Goal: Find specific page/section: Find specific page/section

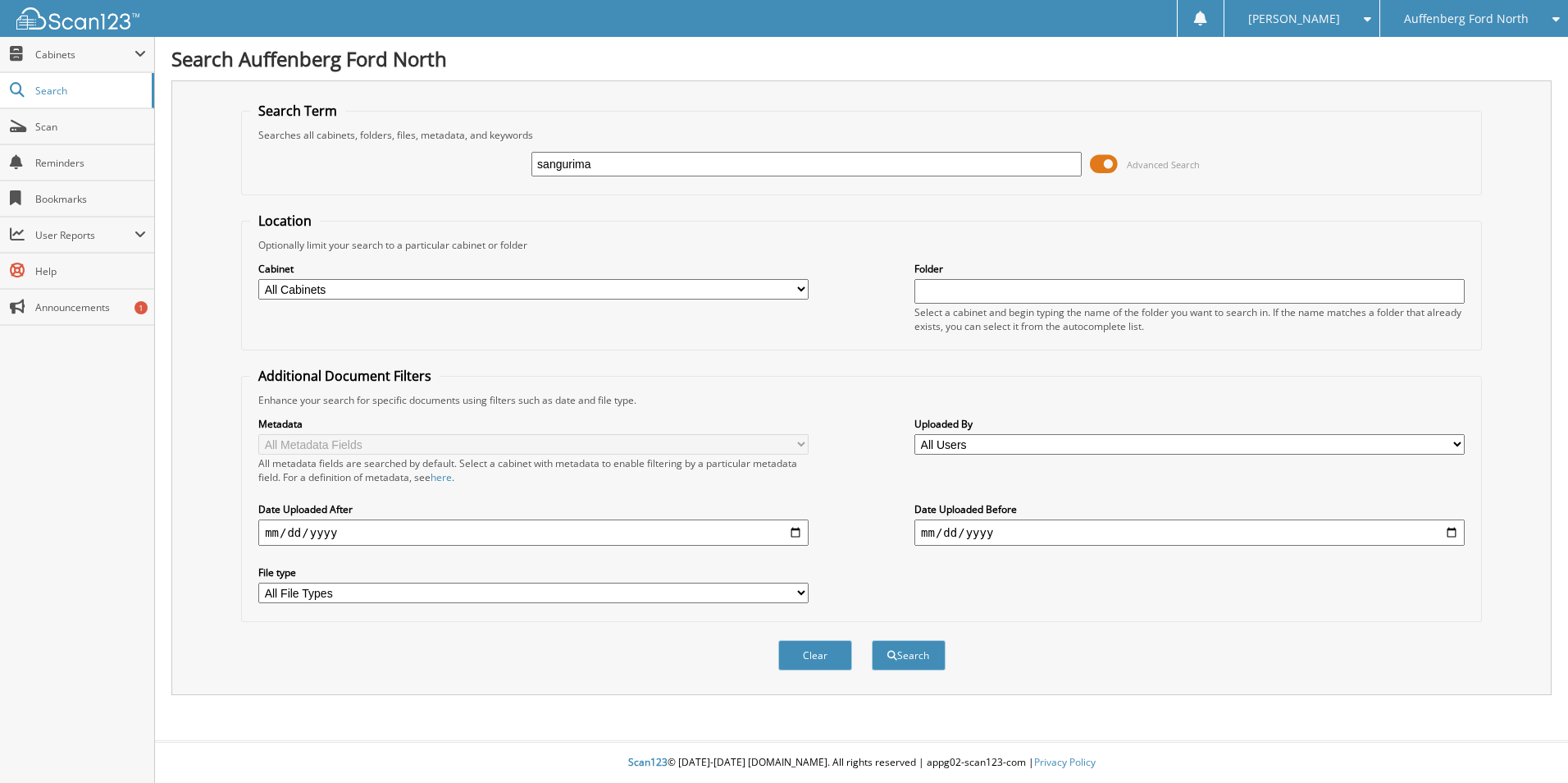
type input "sangurima"
click at [872, 640] on button "Search" at bounding box center [908, 655] width 74 height 30
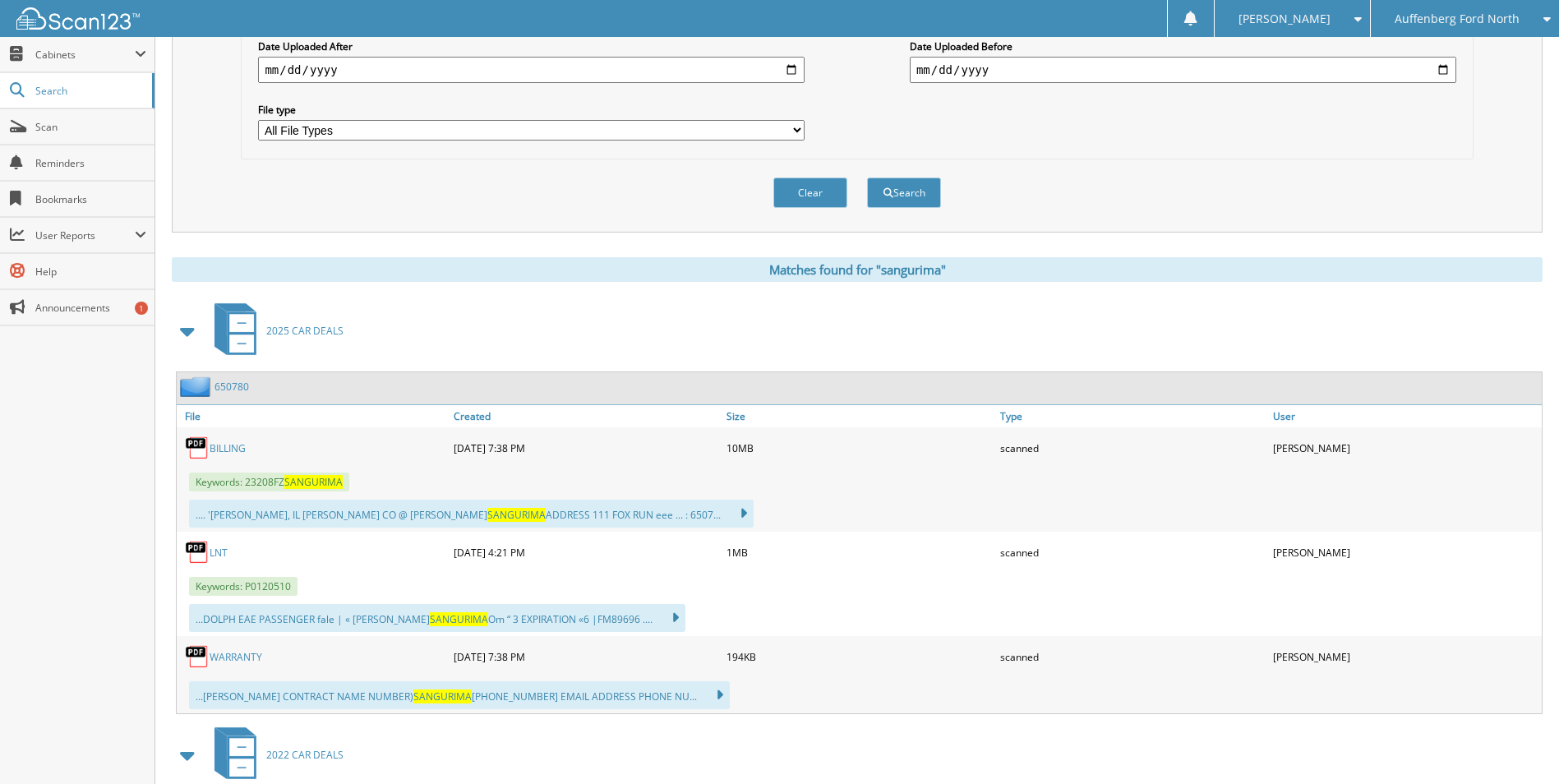
scroll to position [493, 0]
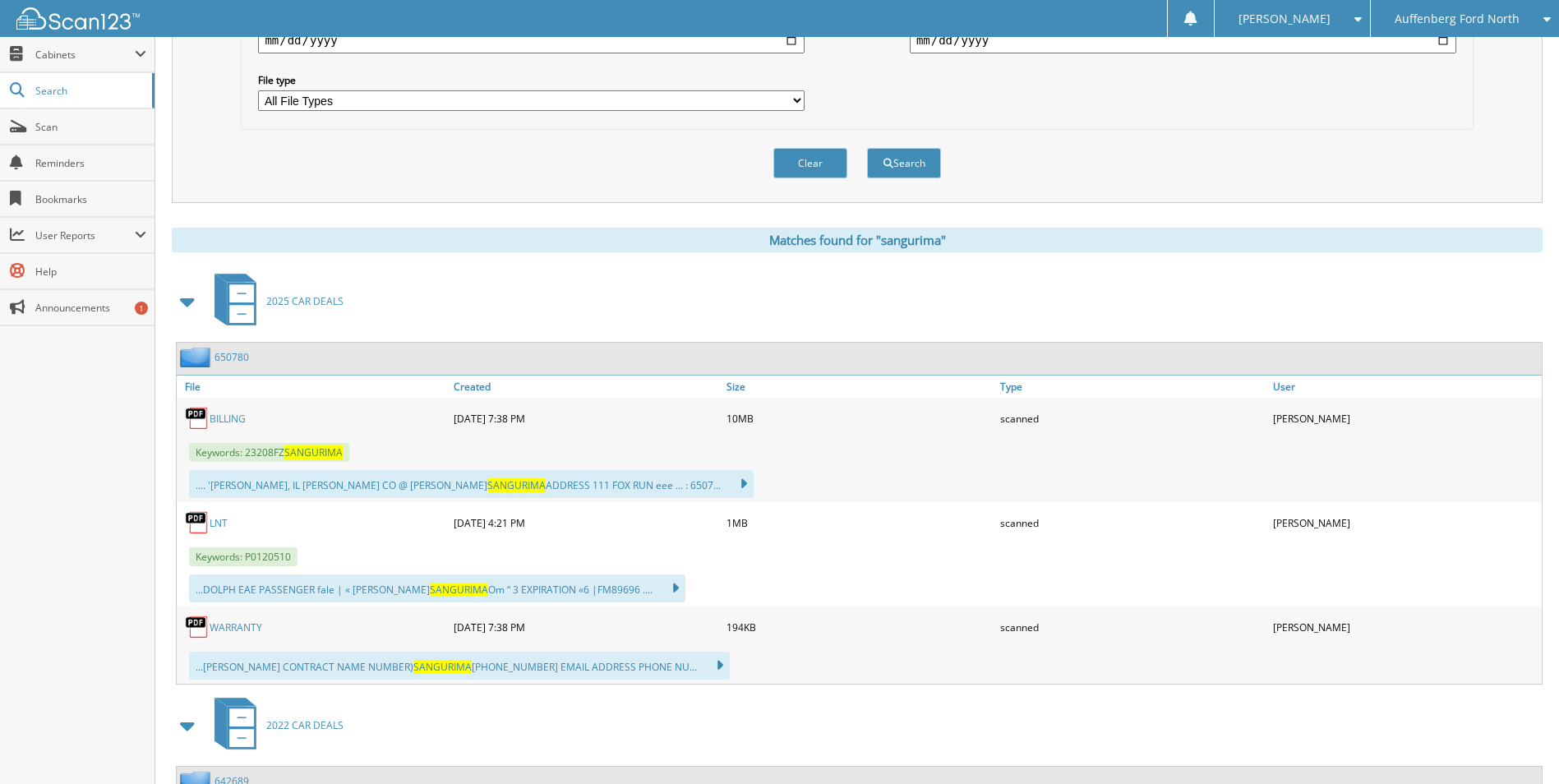
click at [219, 530] on link "LNT" at bounding box center [219, 523] width 18 height 14
click at [1487, 26] on div "Auffenberg Ford North" at bounding box center [1465, 18] width 172 height 37
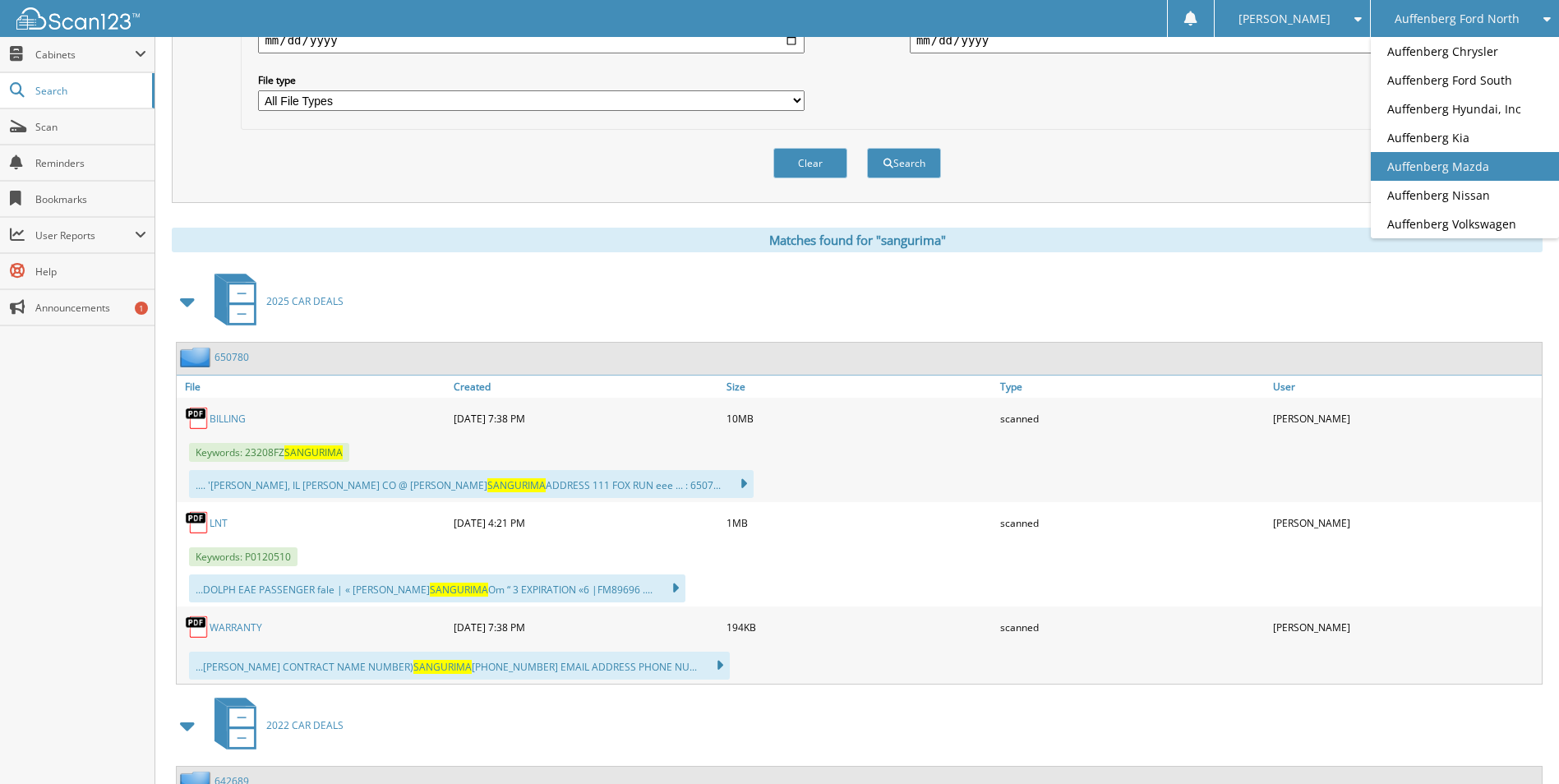
click at [1436, 160] on link "Auffenberg Mazda" at bounding box center [1465, 166] width 189 height 29
